Goal: Book appointment/travel/reservation

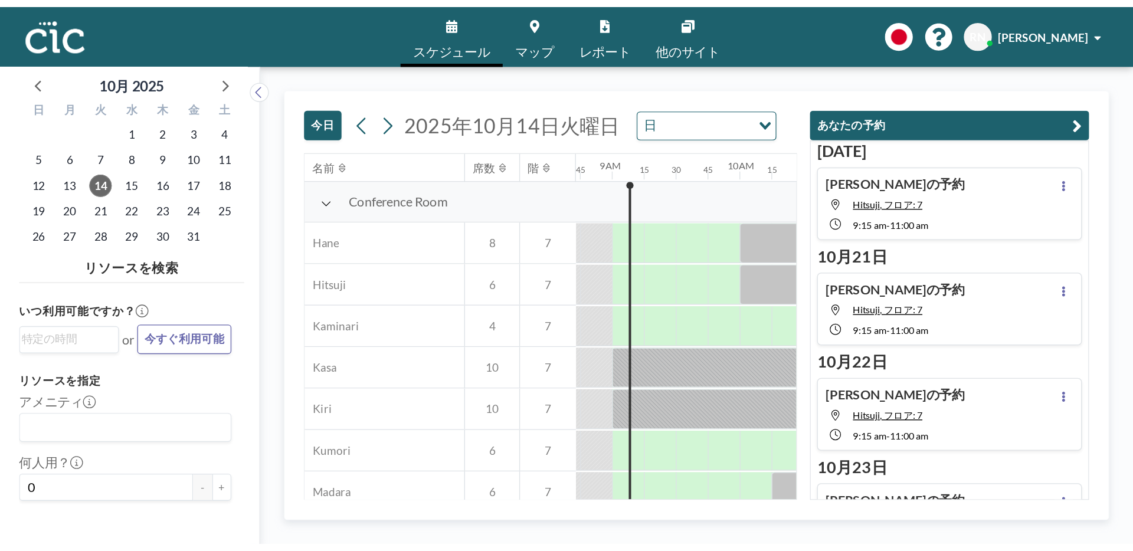
scroll to position [0, 826]
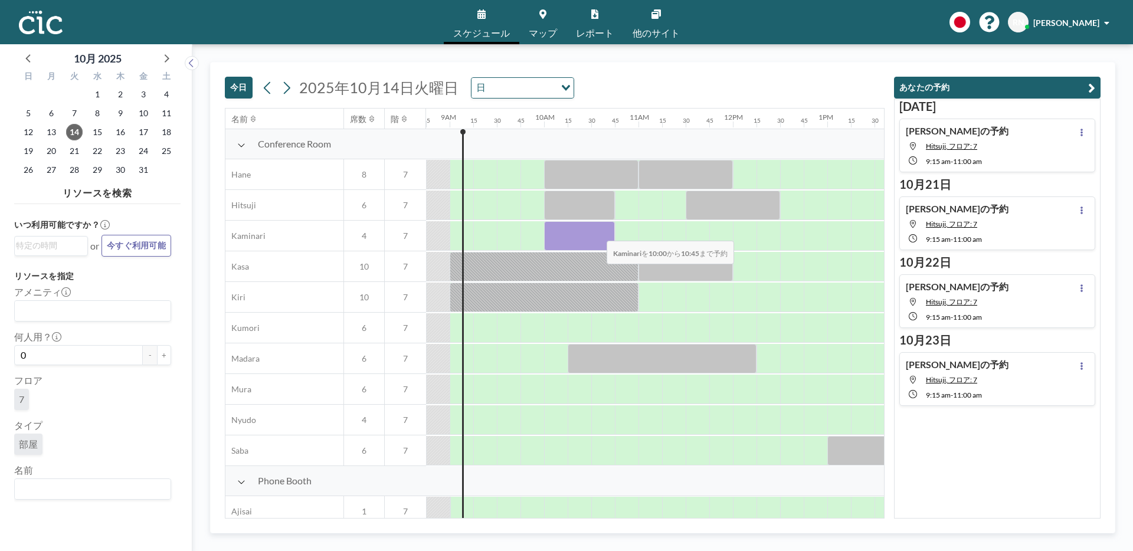
drag, startPoint x: 555, startPoint y: 234, endPoint x: 597, endPoint y: 233, distance: 41.9
click at [597, 233] on div at bounding box center [579, 235] width 71 height 29
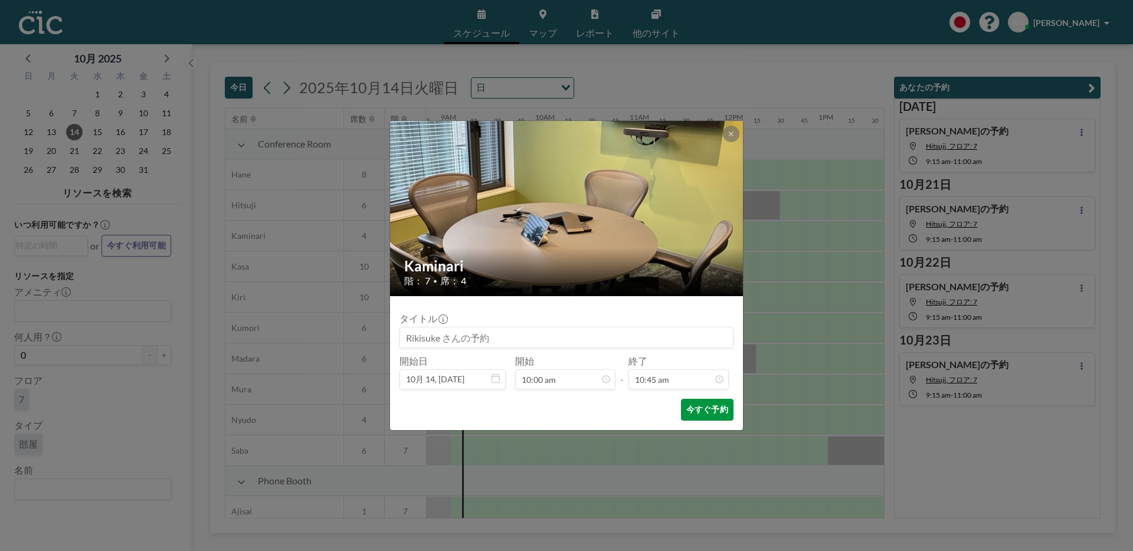
click at [713, 396] on button "今すぐ予約" at bounding box center [707, 410] width 53 height 22
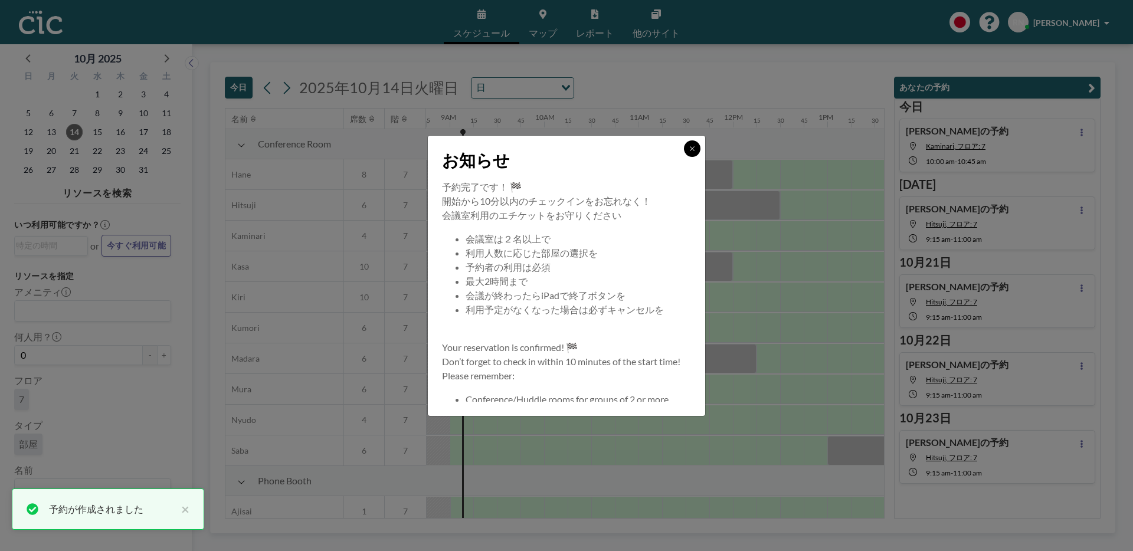
click at [693, 146] on icon at bounding box center [691, 148] width 7 height 7
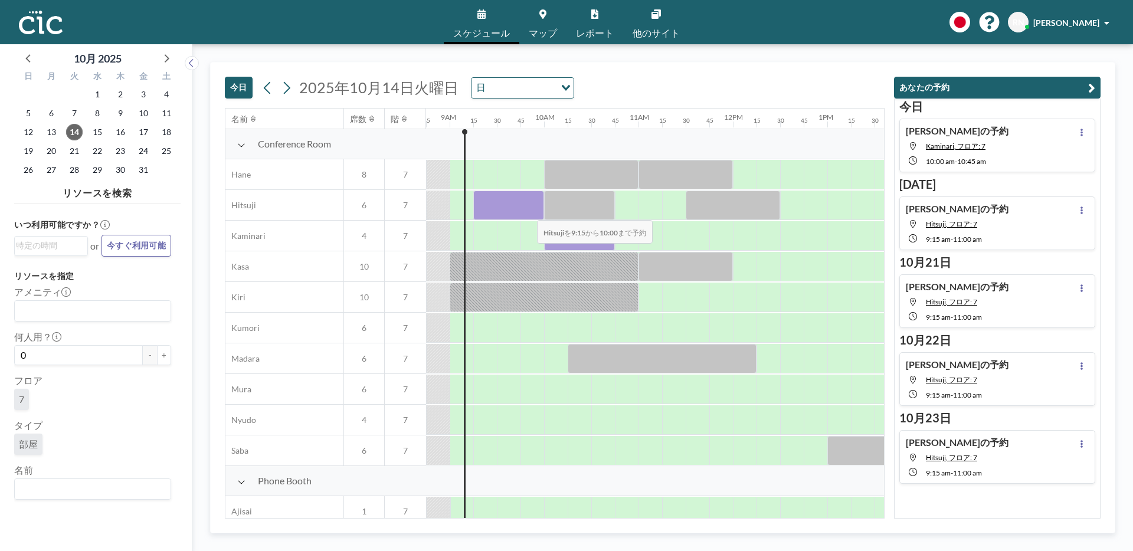
drag, startPoint x: 481, startPoint y: 206, endPoint x: 527, endPoint y: 212, distance: 47.0
click at [527, 212] on div at bounding box center [508, 205] width 71 height 29
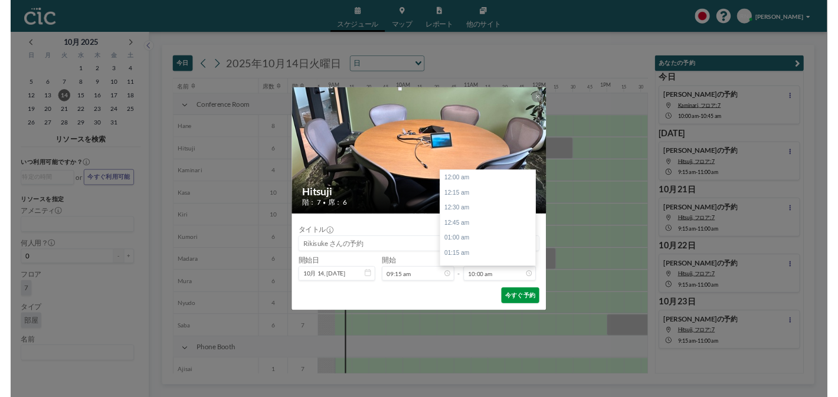
scroll to position [840, 0]
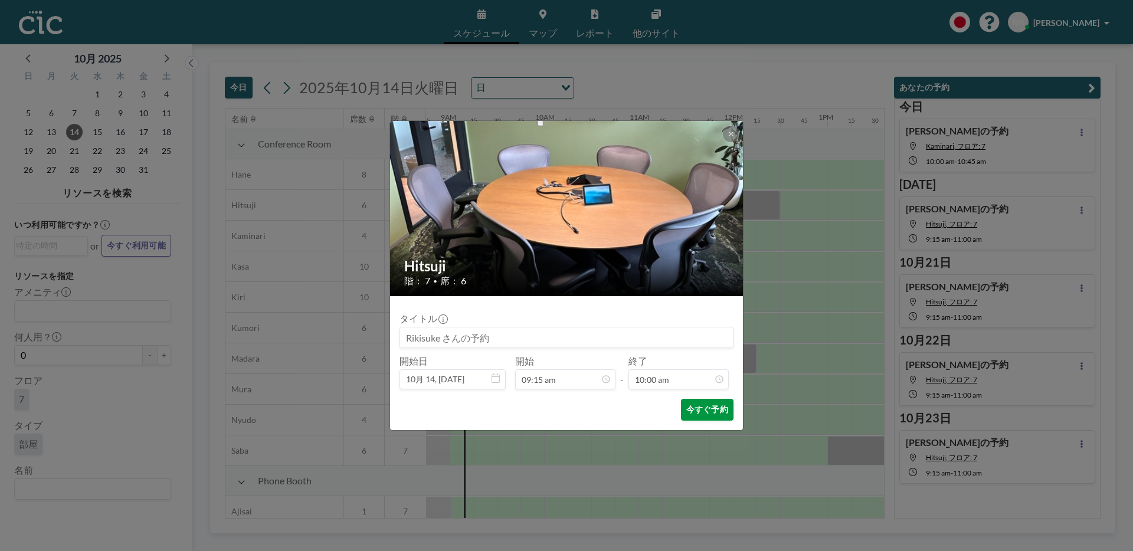
click at [703, 396] on button "今すぐ予約" at bounding box center [707, 410] width 53 height 22
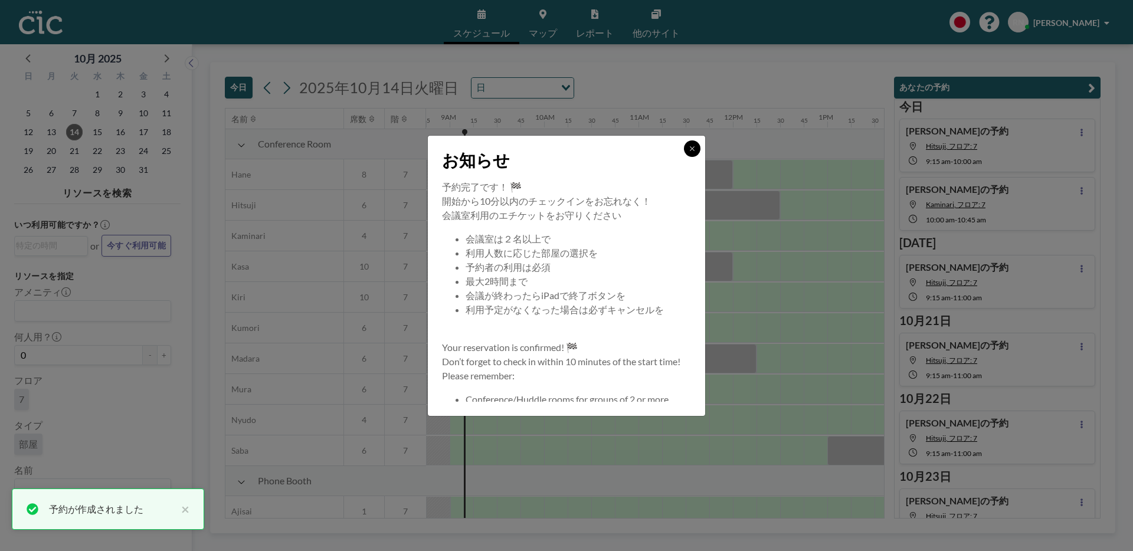
click at [690, 144] on button at bounding box center [692, 148] width 17 height 17
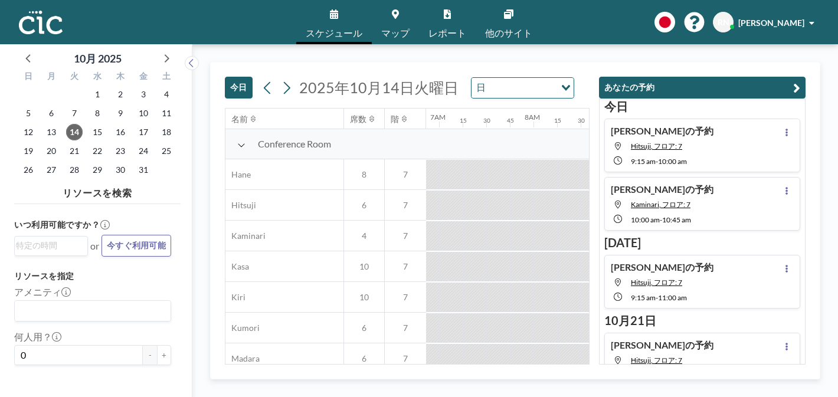
scroll to position [0, 671]
